Goal: Task Accomplishment & Management: Use online tool/utility

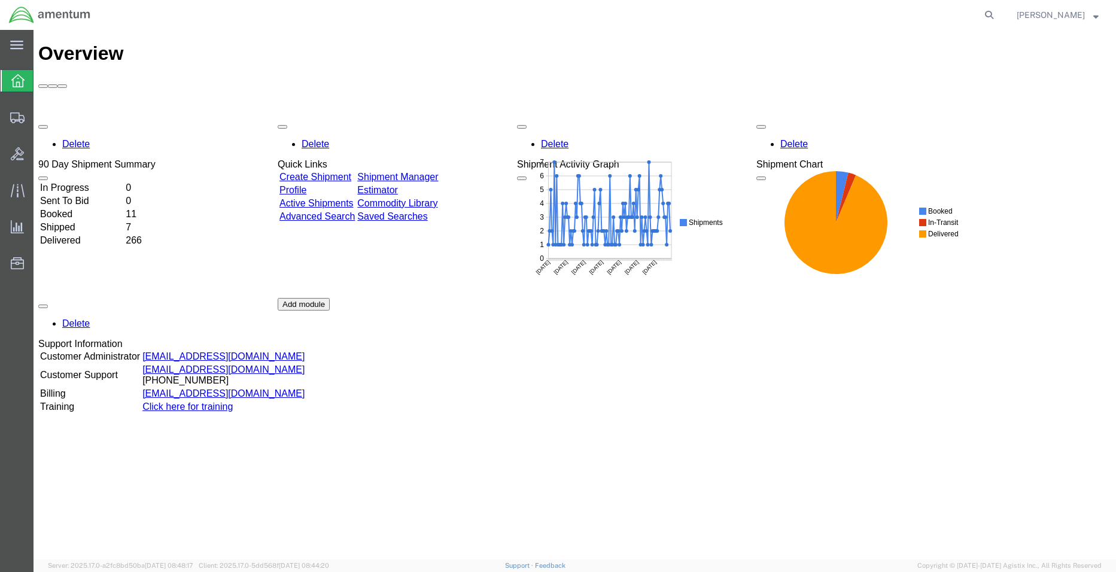
click at [96, 182] on td "In Progress" at bounding box center [81, 188] width 84 height 12
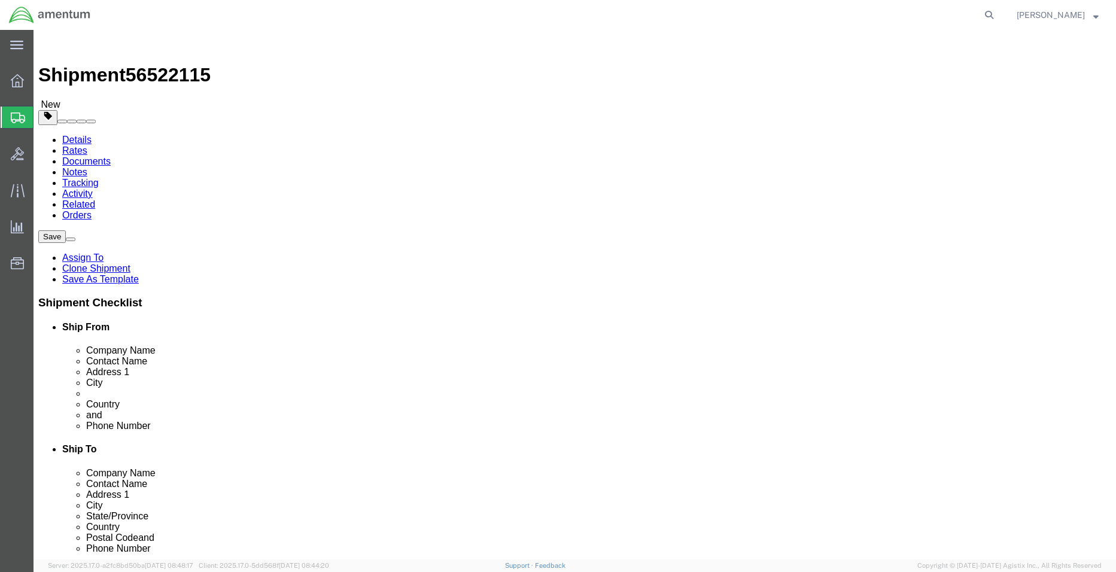
select select "42677"
select select "42735"
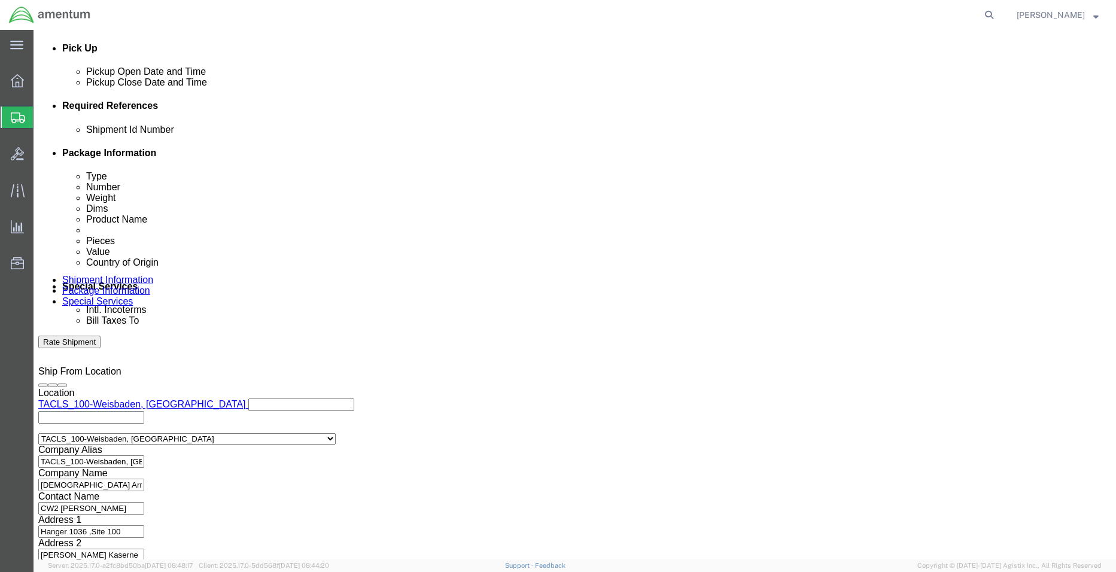
scroll to position [543, 0]
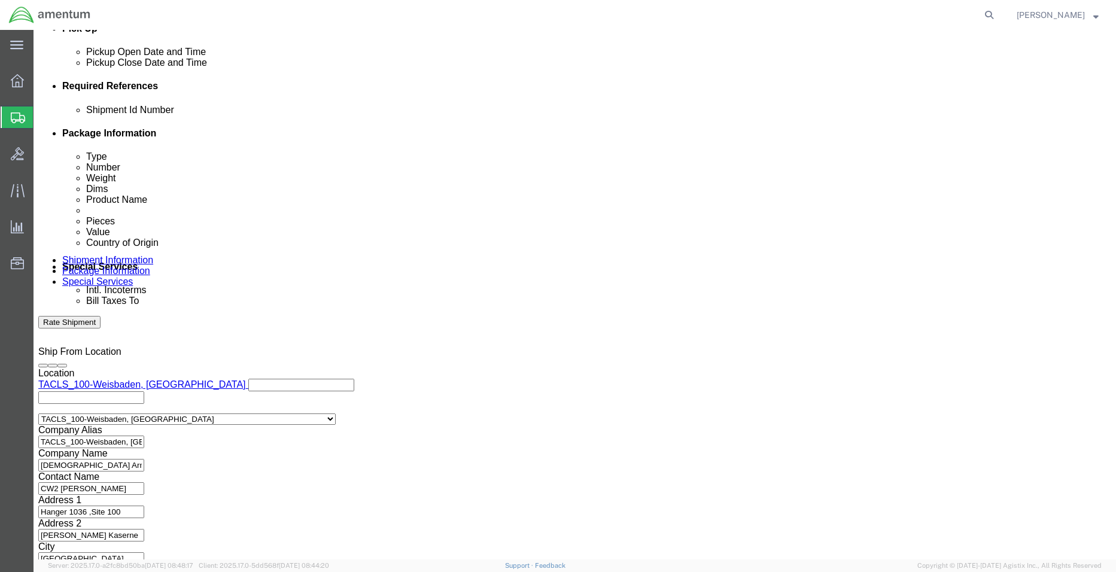
click button "Continue"
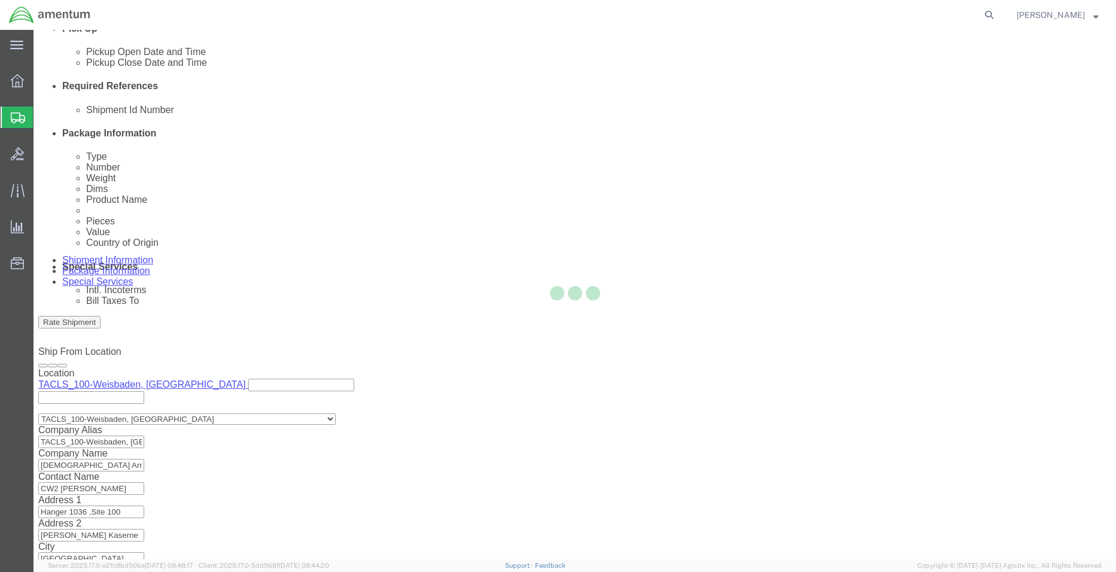
scroll to position [0, 0]
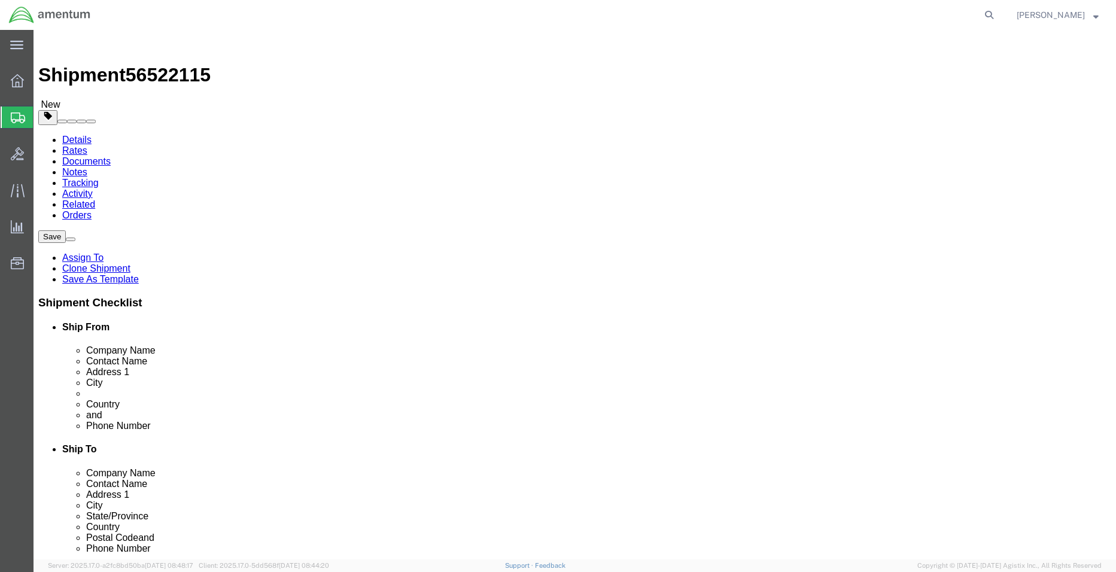
click button "Continue"
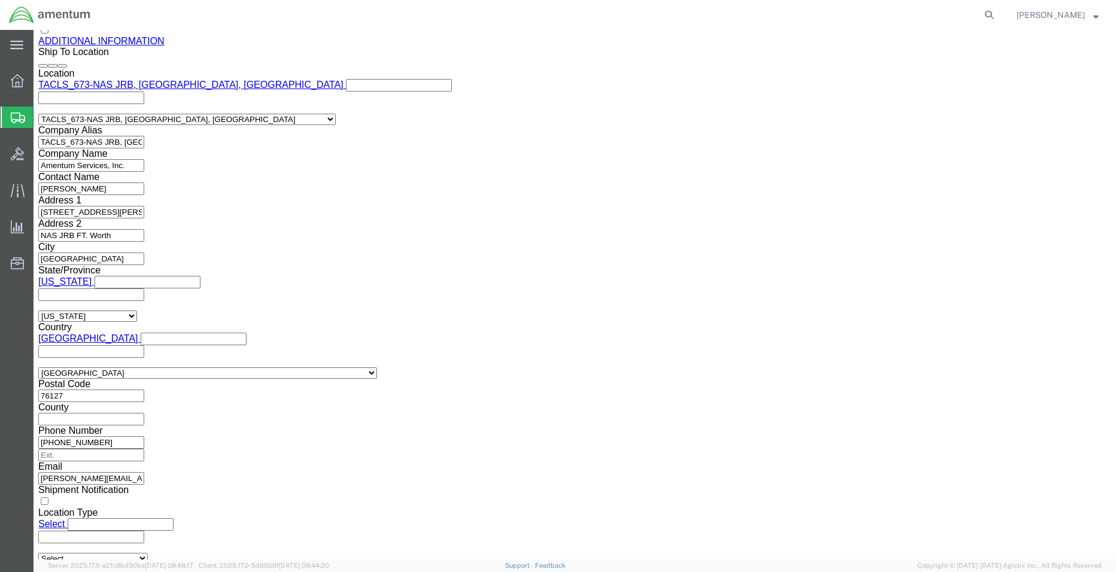
scroll to position [1491, 0]
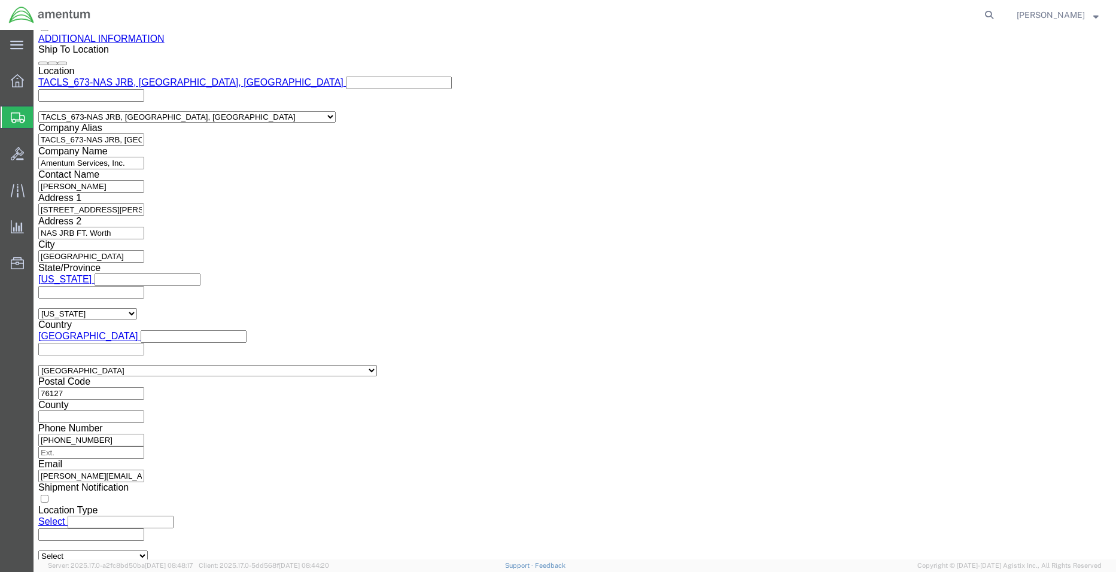
click button "Rate Shipment"
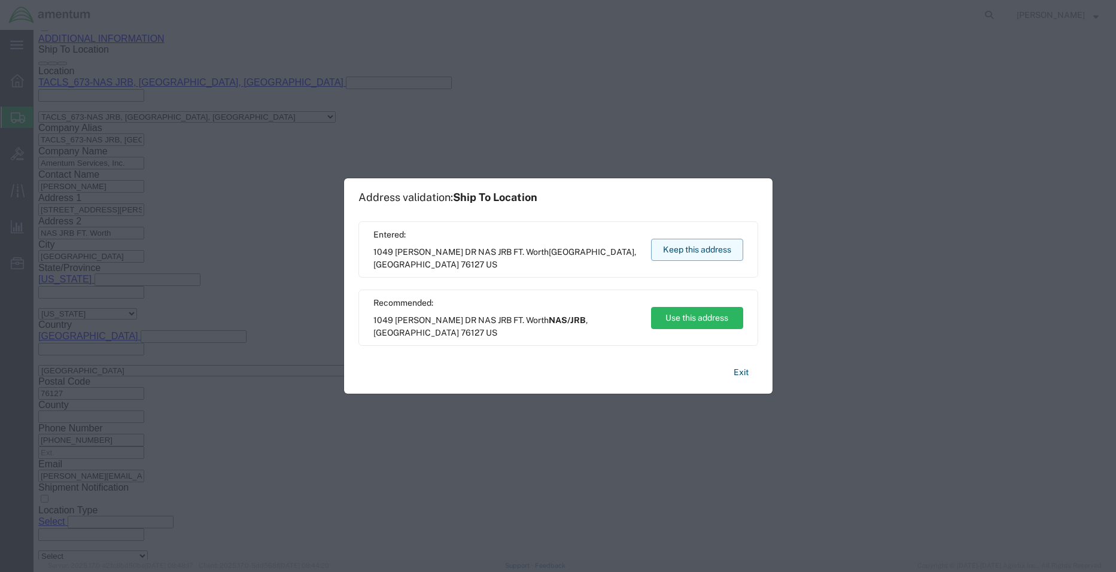
click at [686, 250] on button "Keep this address" at bounding box center [697, 250] width 92 height 22
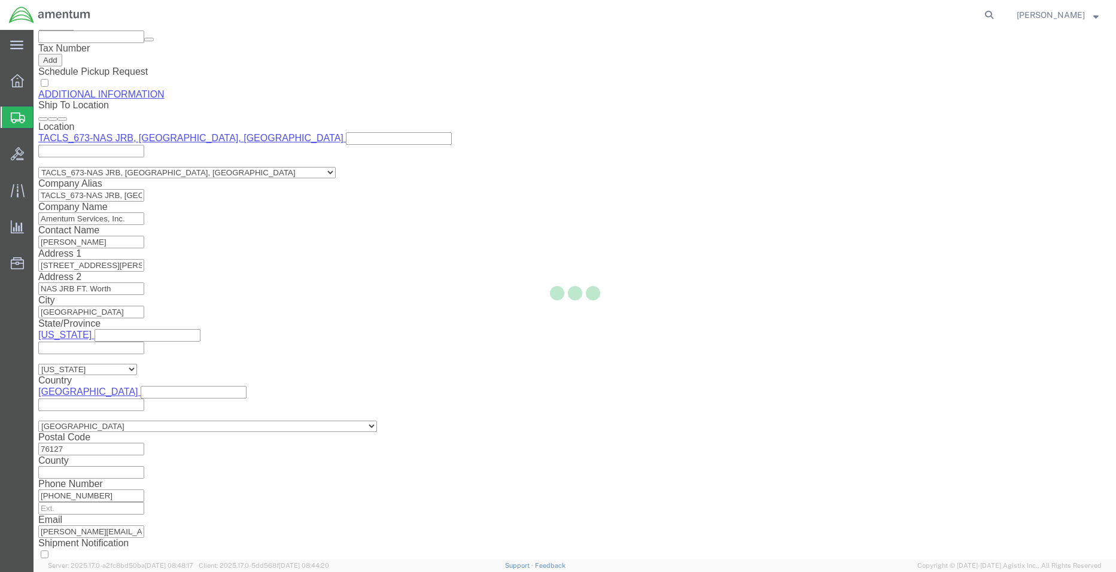
scroll to position [0, 0]
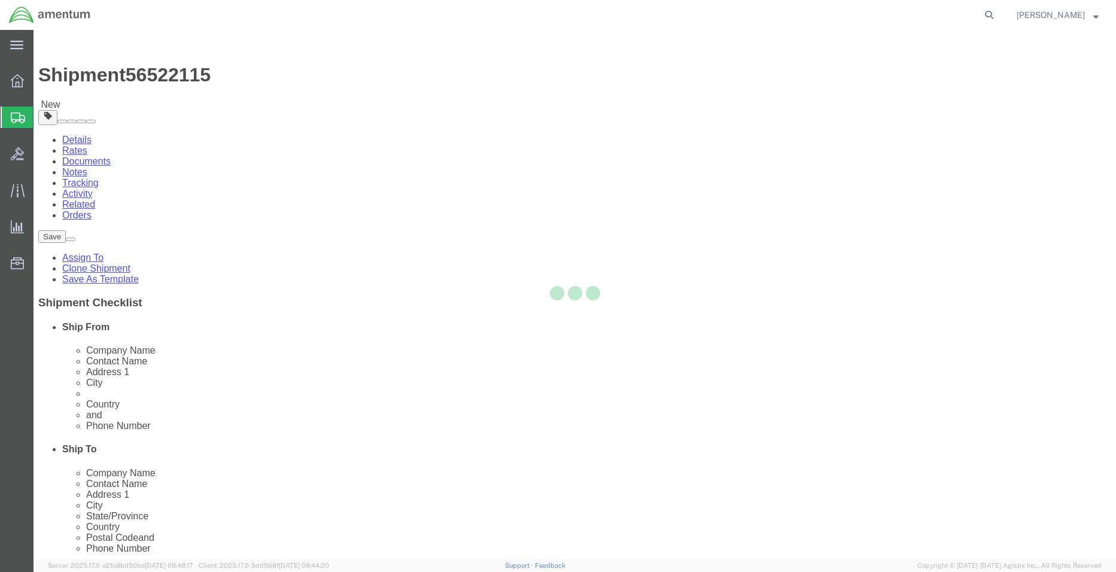
select select "CRAT"
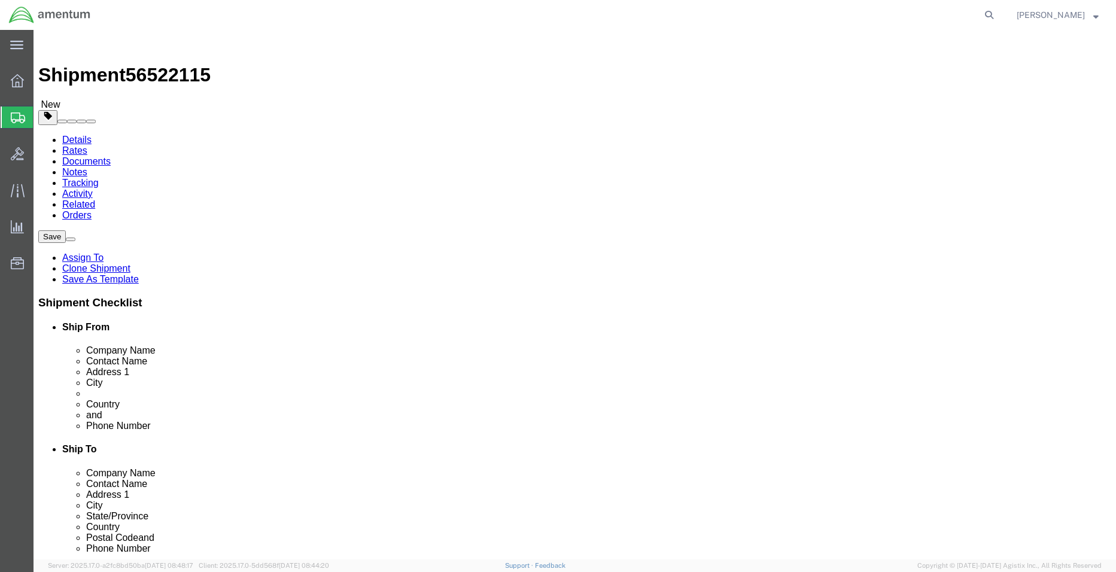
click dd "2000000.00 USD"
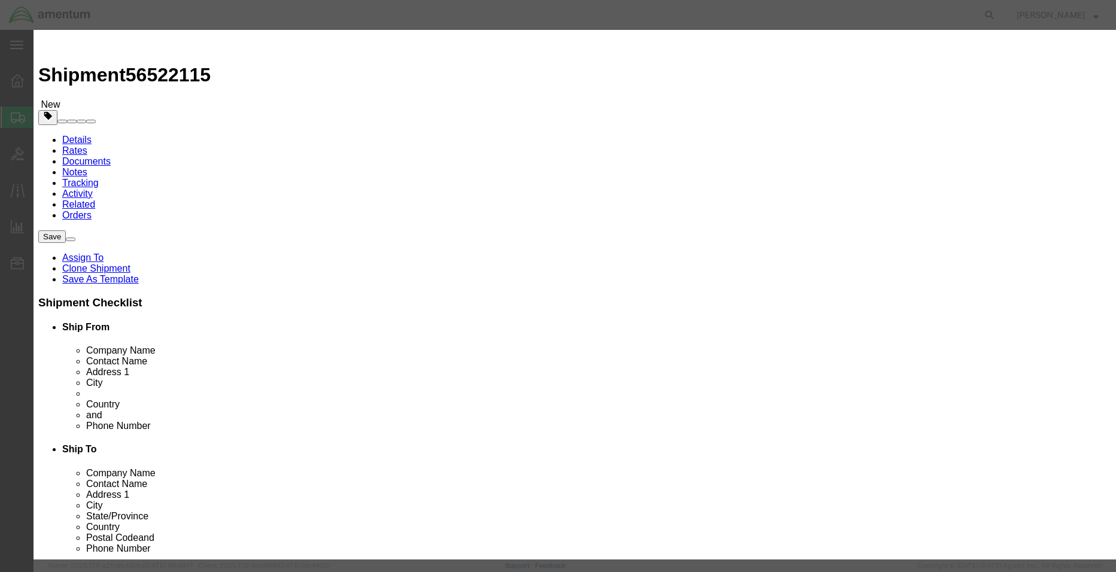
click input "1.00"
type input "1"
type input "2000000"
click div "Commodity library Product Name ENGINE,TURBOFAN, UC-35A AIRCRAFT Pieces 1 Select…"
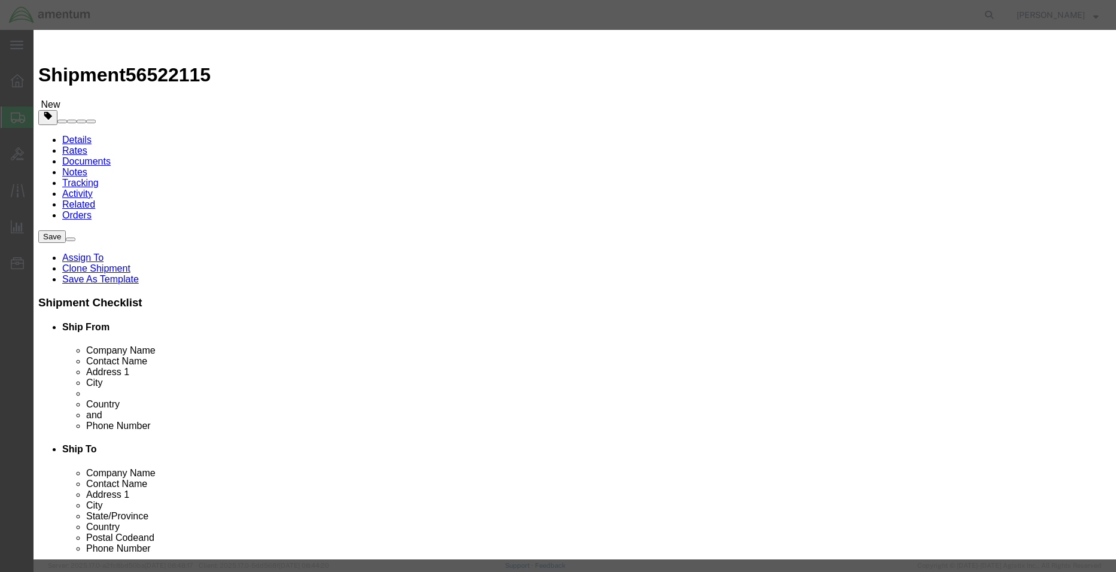
scroll to position [211, 0]
click button "Save & Close"
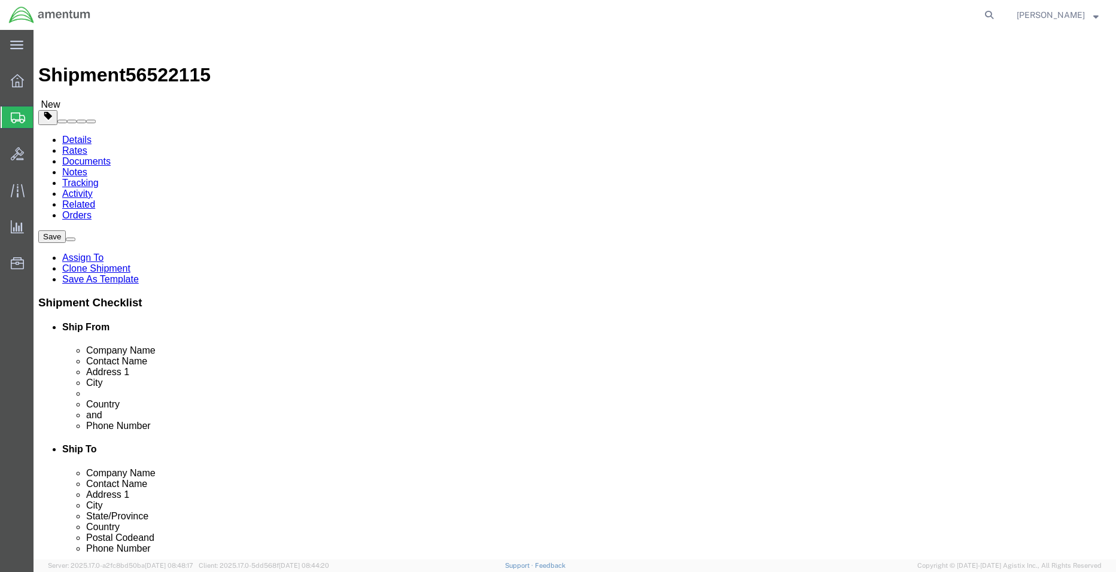
click button "Rate Shipment"
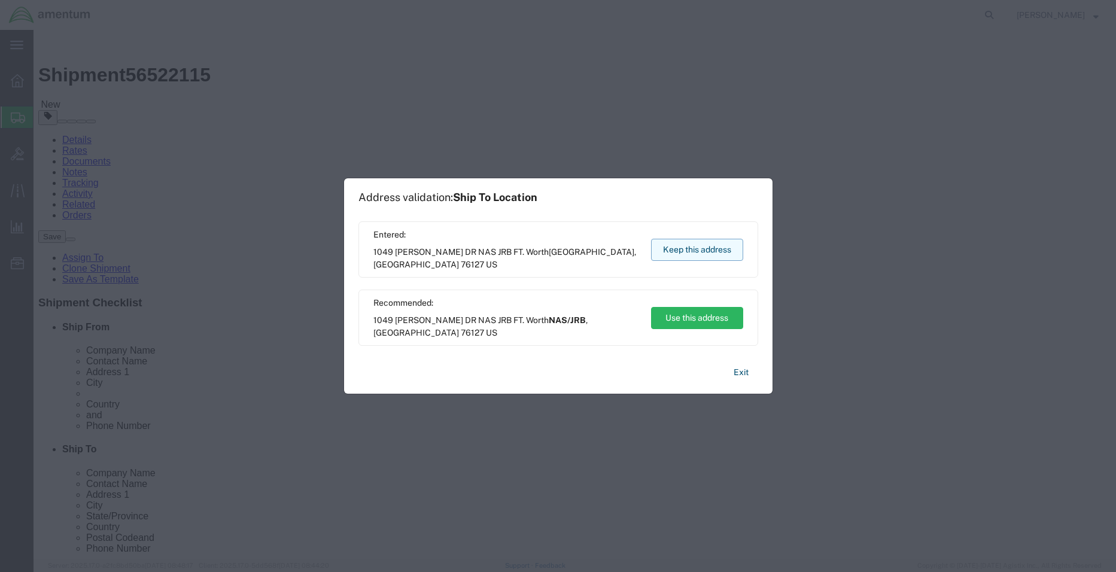
click at [659, 251] on button "Keep this address" at bounding box center [697, 250] width 92 height 22
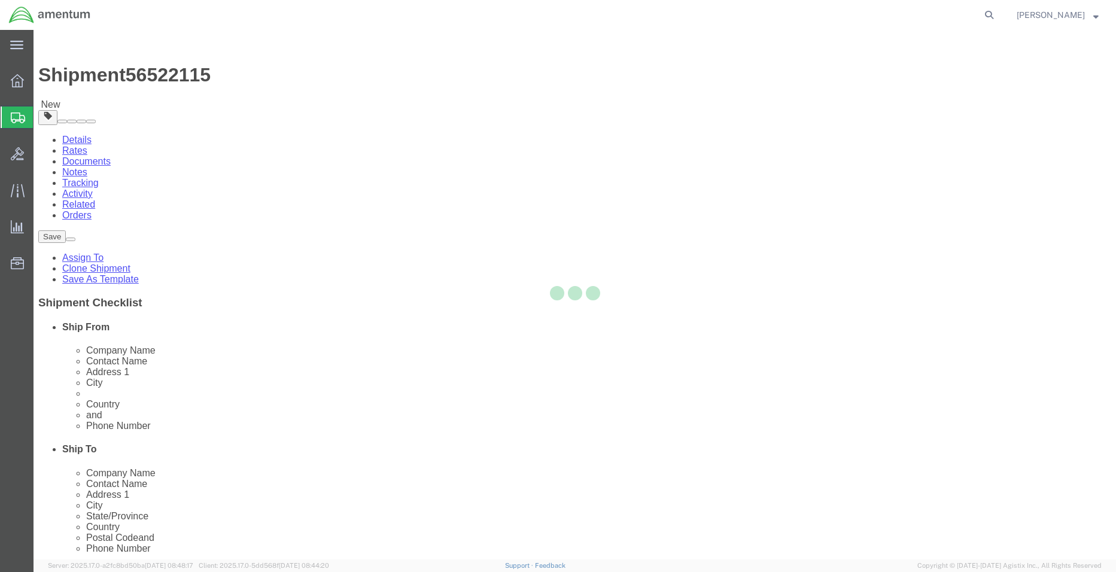
select select "CRAT"
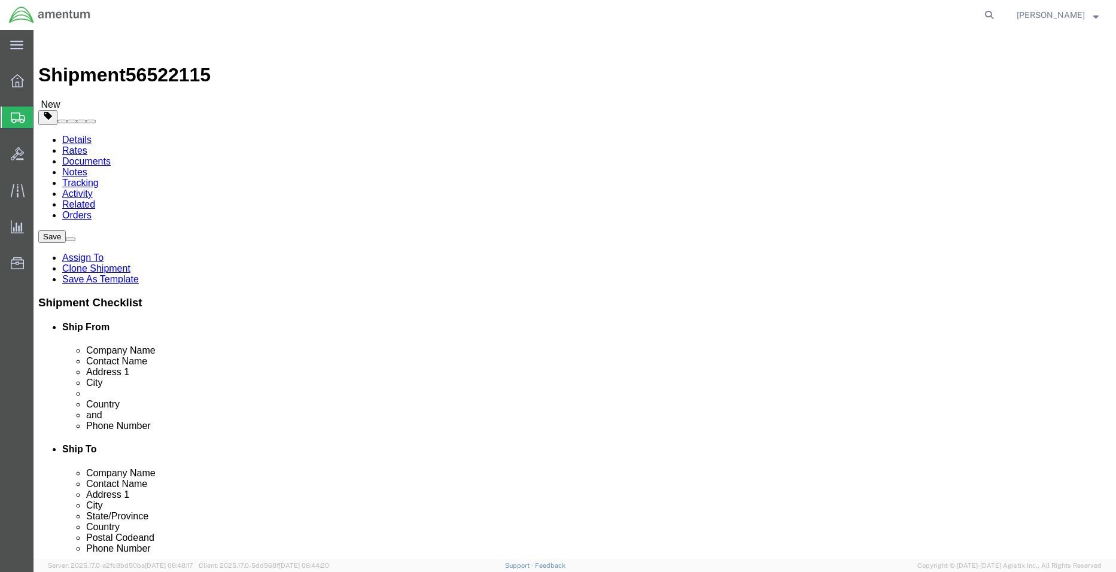
click div "Package Content # 1 1 x Crate(s) Package Type Select BCK Boxes Bale(s) Basket(s…"
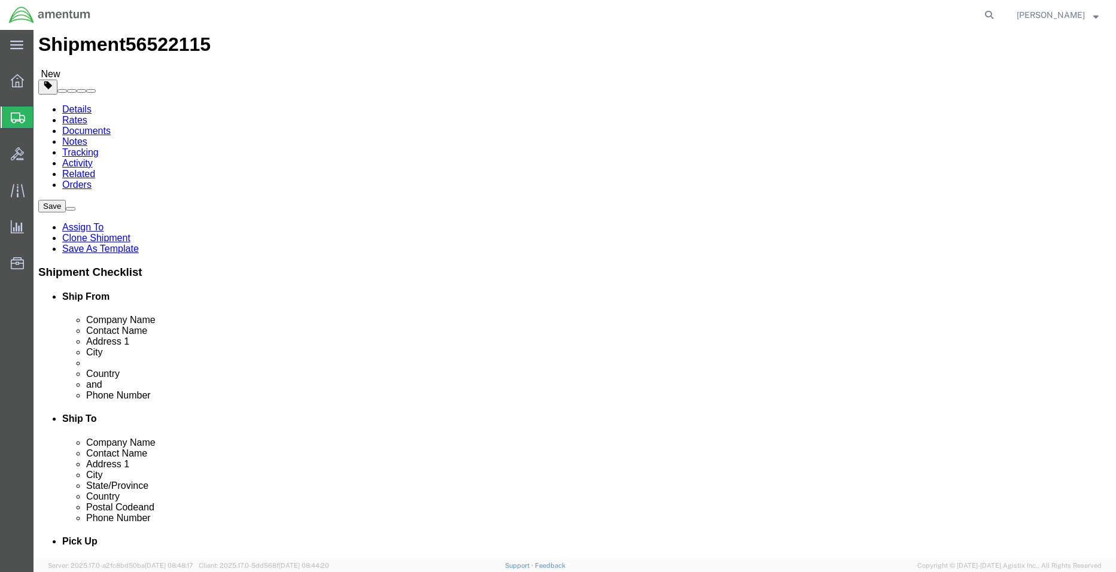
scroll to position [43, 0]
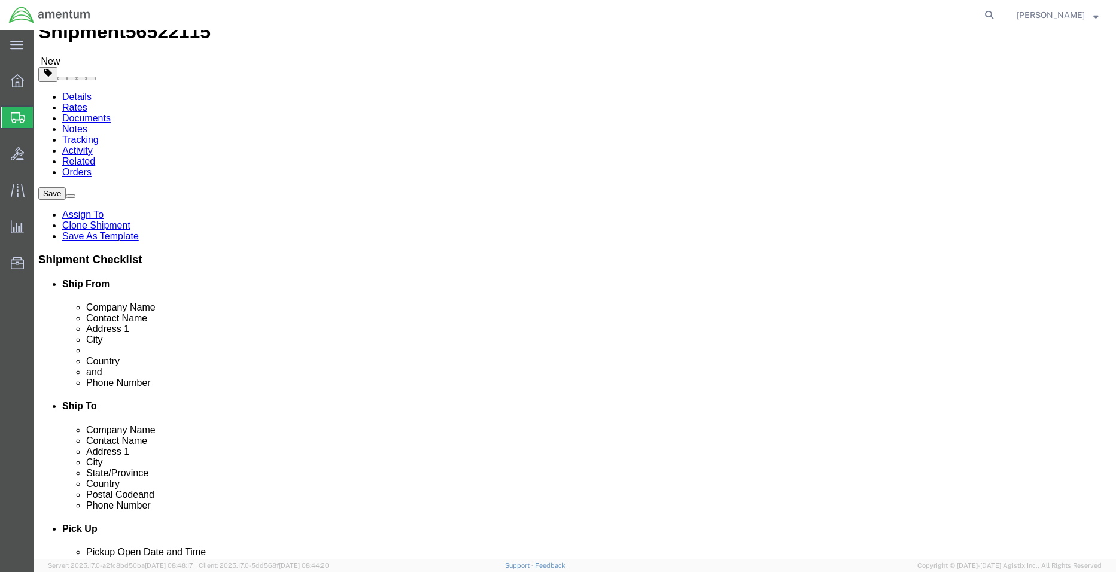
click div "Package Content # 1 1 x Crate(s) Package Type Select BCK Boxes Bale(s) Basket(s…"
click div
click dd "1.00 Each"
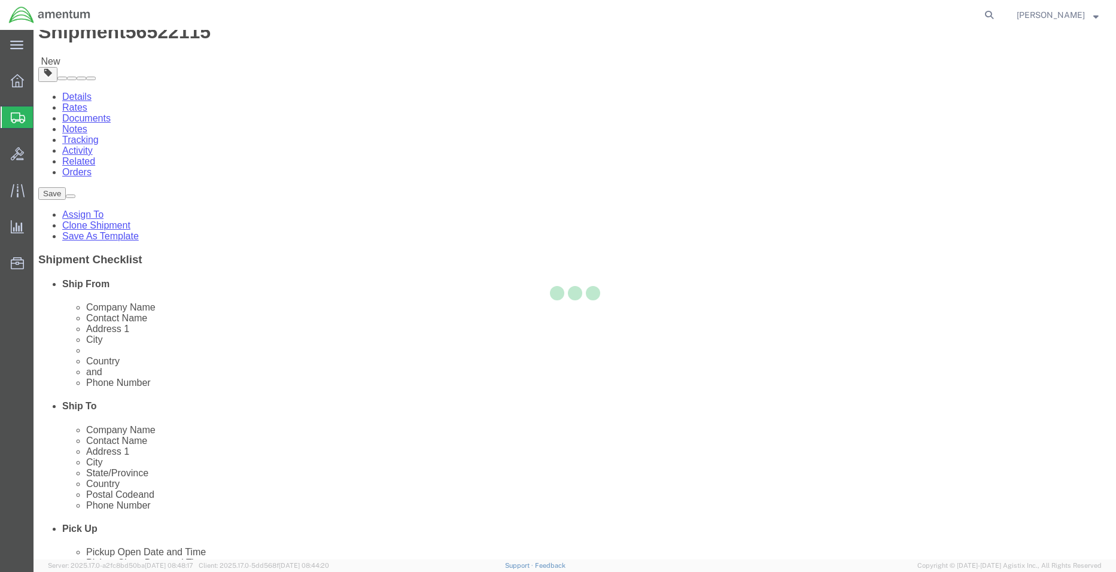
scroll to position [0, 0]
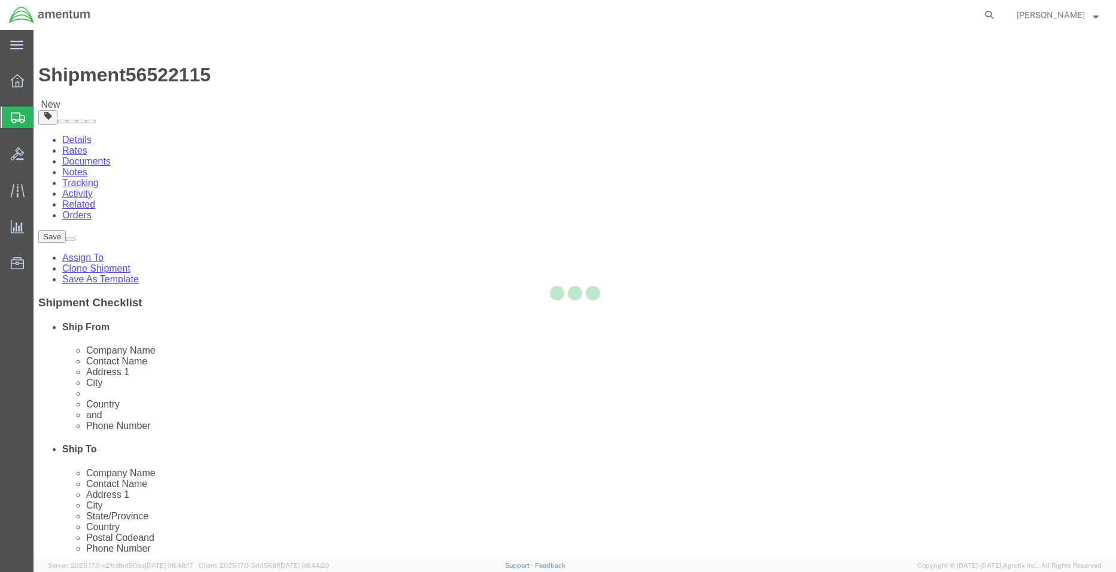
click at [202, 393] on div at bounding box center [575, 295] width 1082 height 530
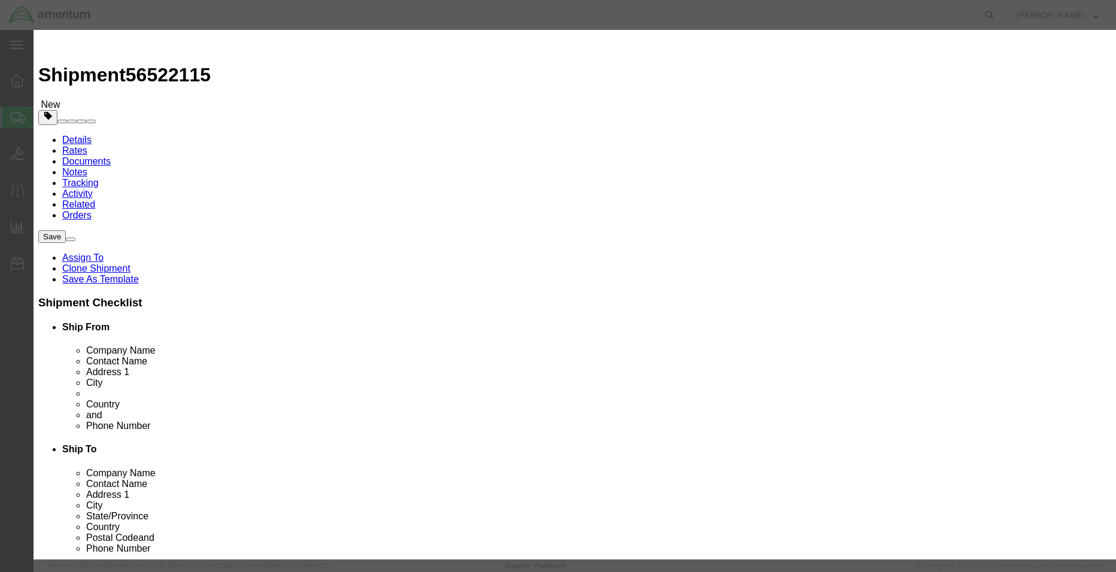
scroll to position [31, 0]
click select "Select Bag Barrels 100Board Feet Bottle Box Blister Pack Carats Can Capsule Car…"
select select "NO"
click select "Select Bag Barrels 100Board Feet Bottle Box Blister Pack Carats Can Capsule Car…"
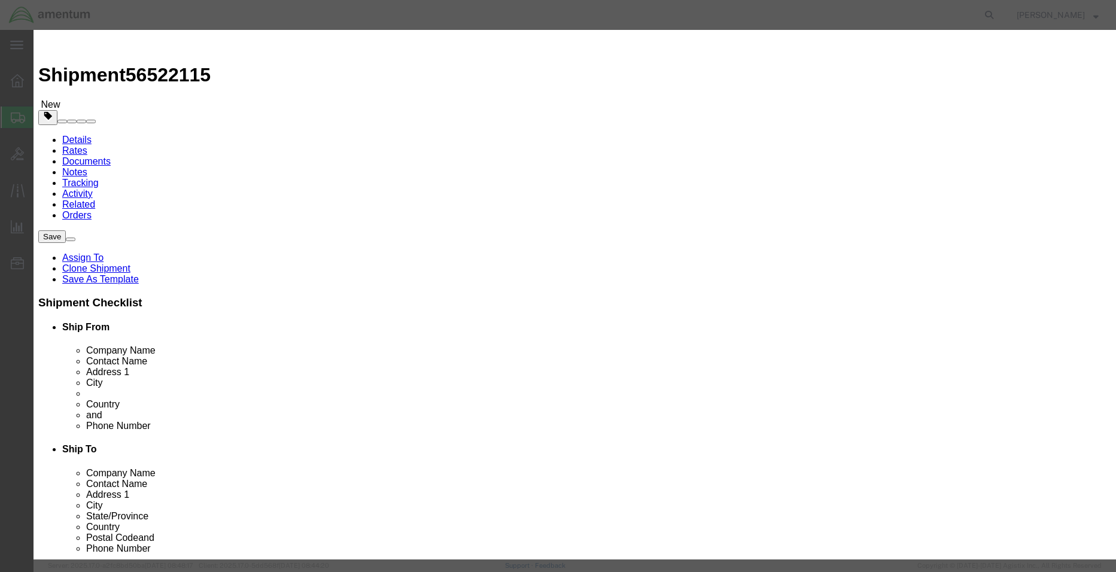
click button "Save & Close"
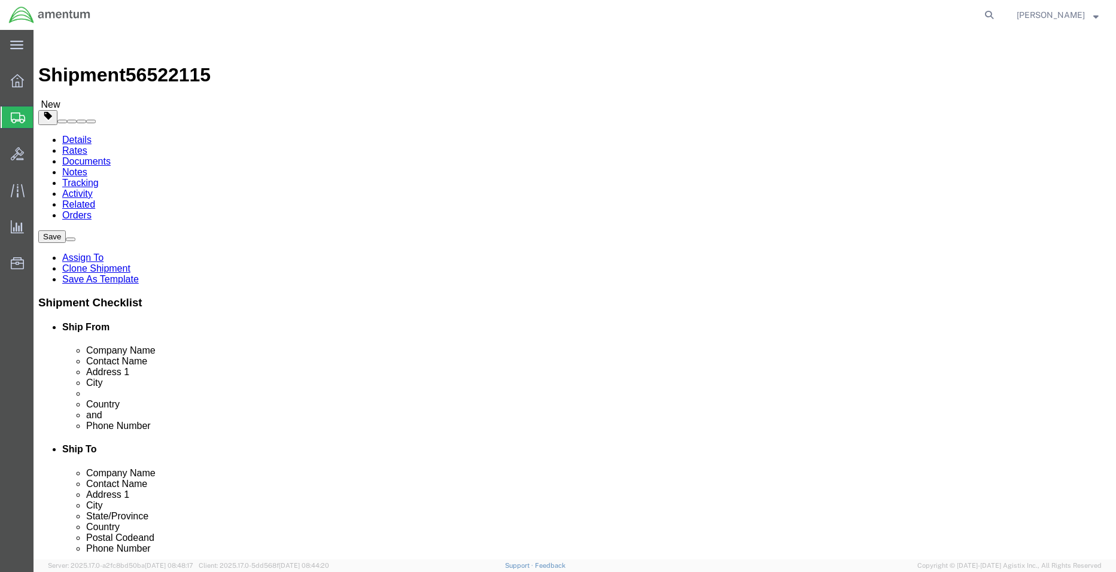
click button "Rate Shipment"
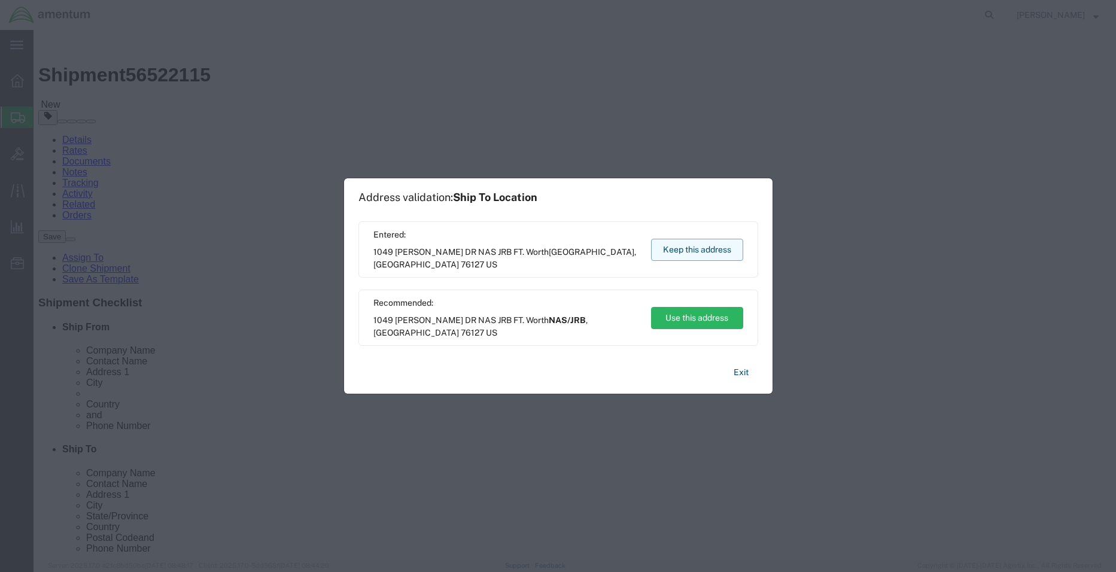
click at [682, 246] on button "Keep this address" at bounding box center [697, 250] width 92 height 22
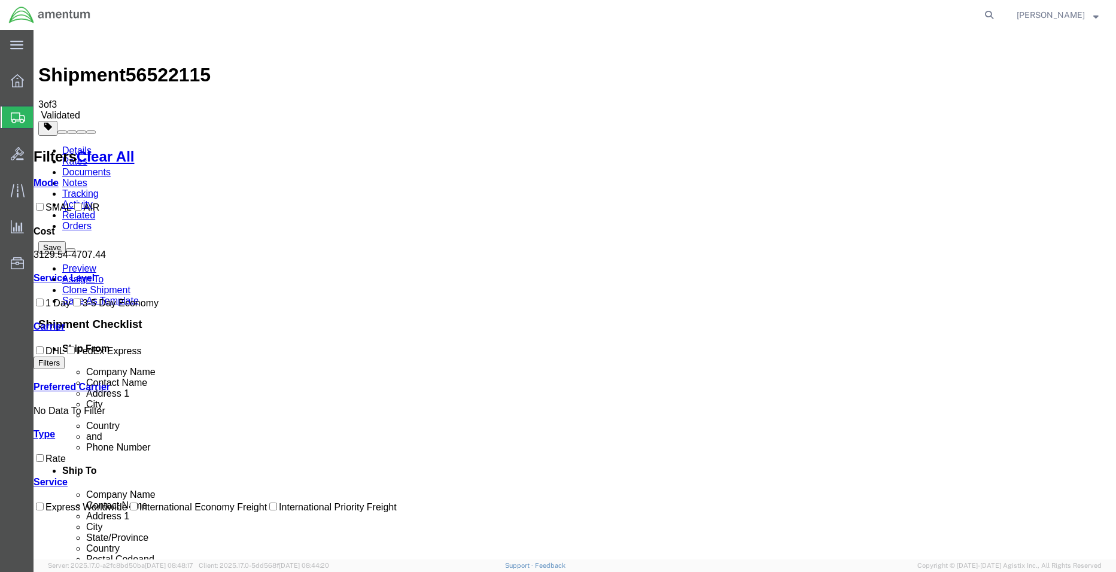
click at [527, 145] on ul "Details Rates Documents Notes Tracking Activity Related Orders" at bounding box center [574, 188] width 1073 height 86
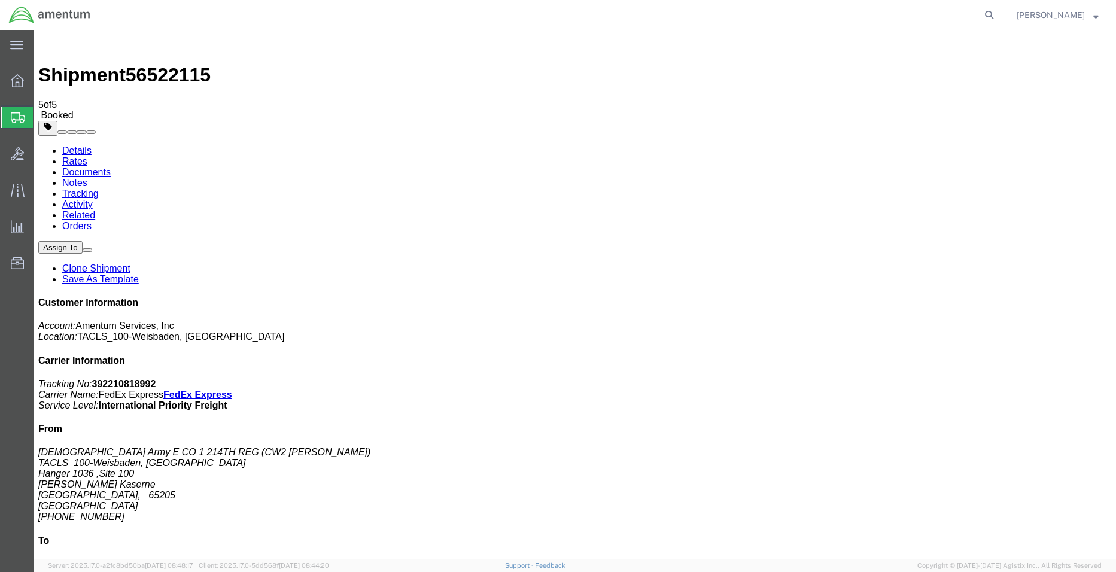
drag, startPoint x: 110, startPoint y: 258, endPoint x: 104, endPoint y: 265, distance: 9.3
